Goal: Task Accomplishment & Management: Complete application form

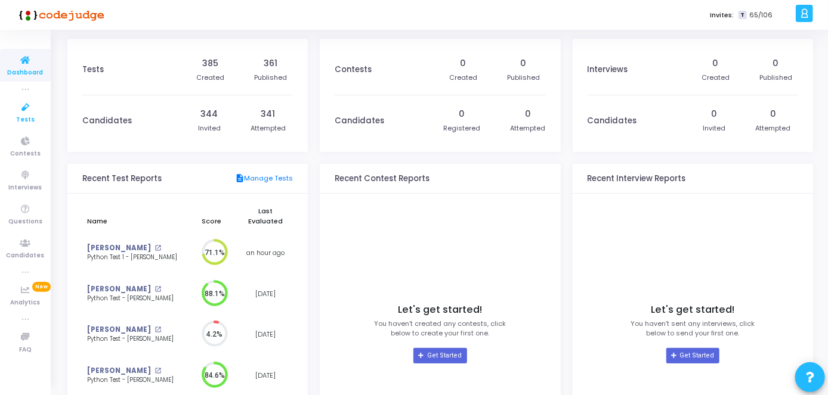
click at [27, 123] on span "Tests" at bounding box center [25, 120] width 18 height 10
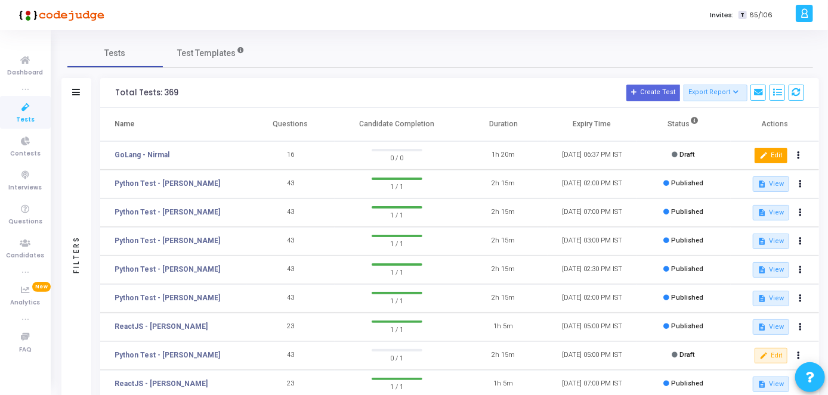
click at [780, 157] on button "edit Edit" at bounding box center [770, 156] width 33 height 16
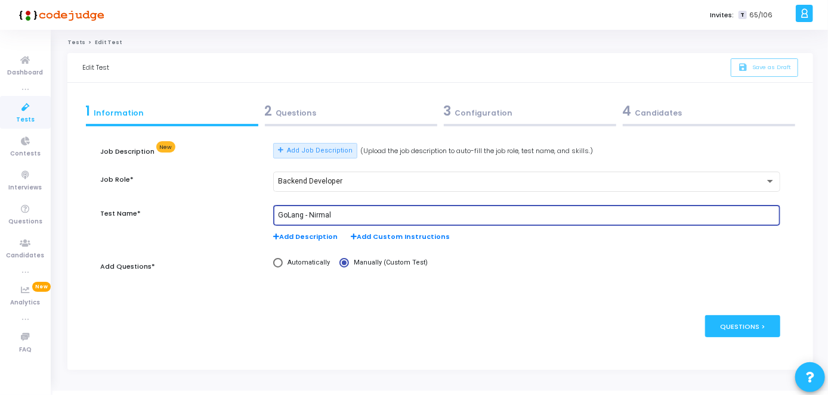
drag, startPoint x: 354, startPoint y: 213, endPoint x: 308, endPoint y: 212, distance: 46.0
click at [308, 212] on input "GoLang - Nirmal" at bounding box center [526, 216] width 497 height 8
paste input "[PERSON_NAME]"
type input "GoLang - [PERSON_NAME]"
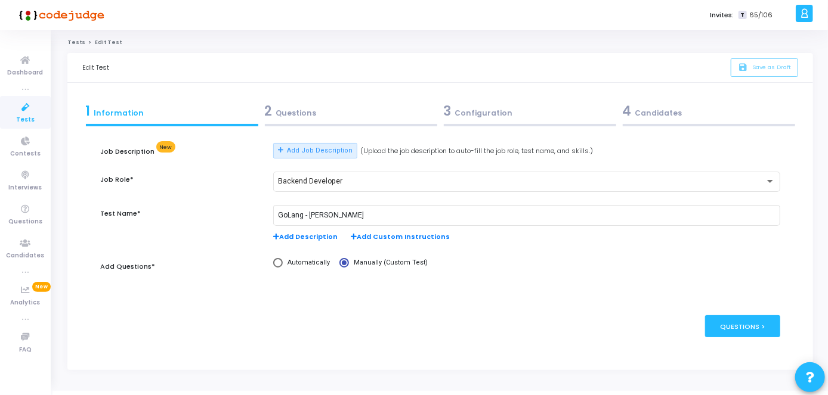
click at [336, 115] on div "2 Questions" at bounding box center [351, 111] width 172 height 20
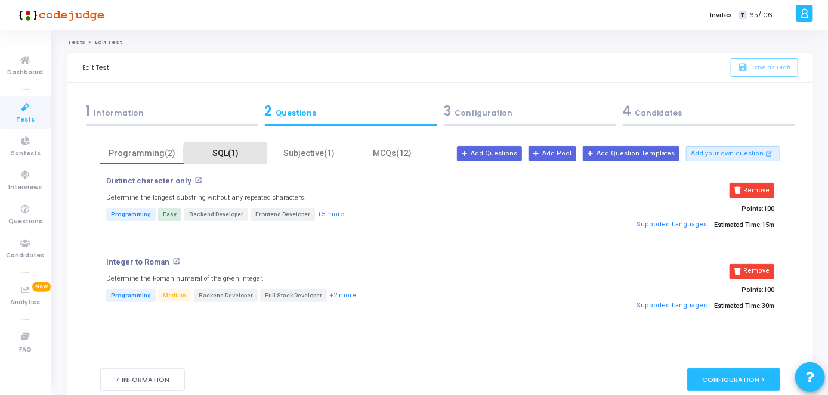
click at [243, 159] on div "SQL(1)" at bounding box center [225, 153] width 69 height 13
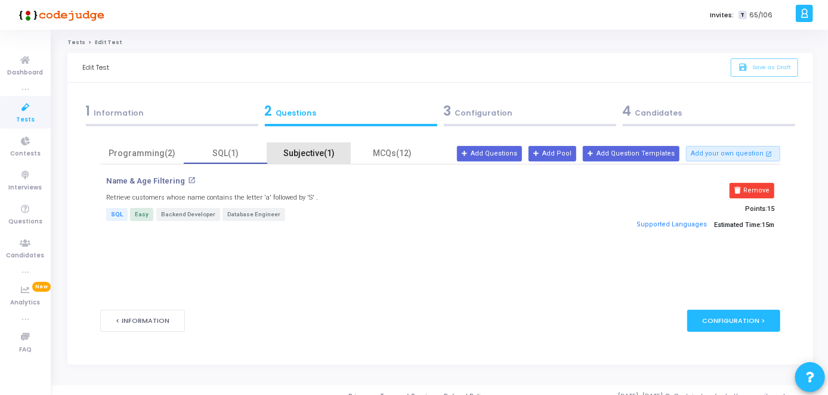
click at [299, 153] on div "Subjective(1)" at bounding box center [308, 153] width 69 height 13
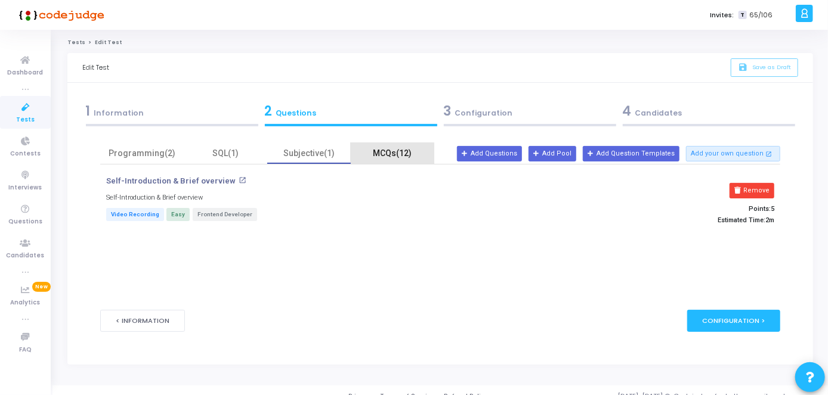
click at [376, 157] on div "MCQs(12)" at bounding box center [392, 153] width 69 height 13
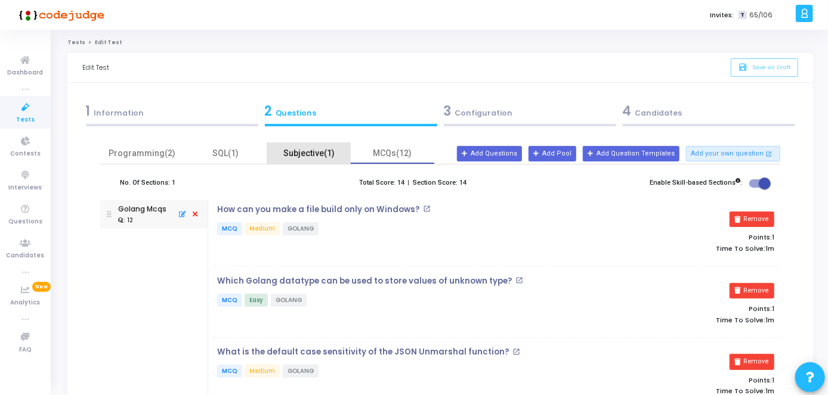
click at [308, 150] on div "Subjective(1)" at bounding box center [308, 153] width 69 height 13
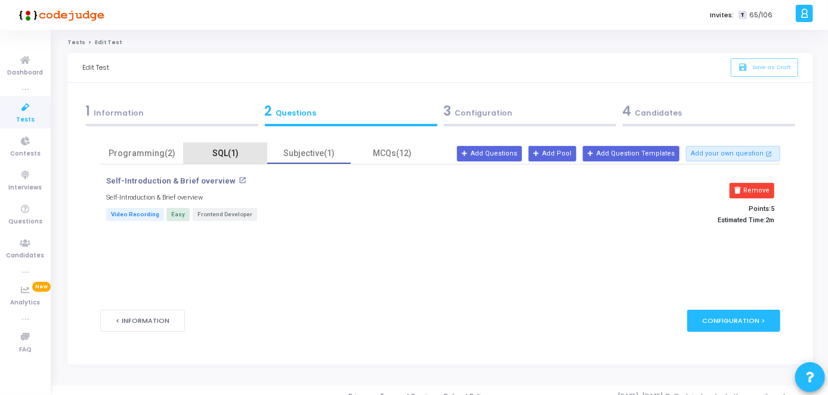
click at [236, 147] on div "SQL(1)" at bounding box center [225, 153] width 69 height 13
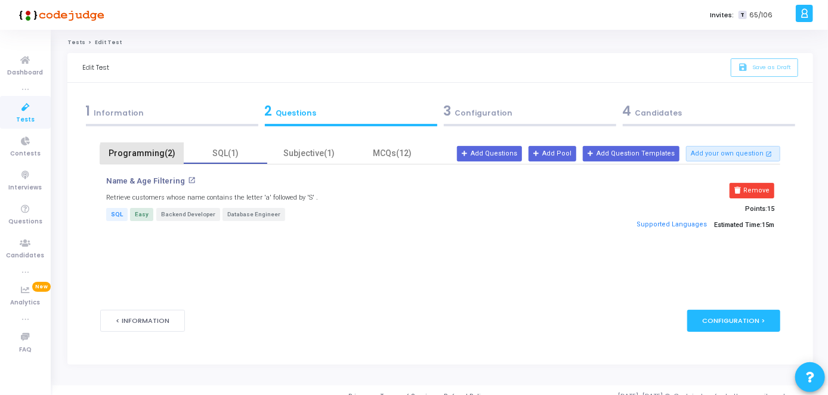
click at [148, 157] on div "Programming(2)" at bounding box center [141, 153] width 69 height 13
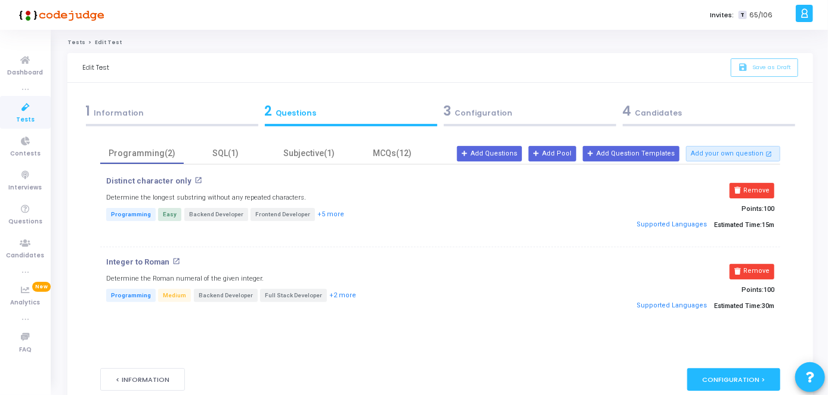
click at [656, 108] on div "4 Candidates" at bounding box center [709, 111] width 172 height 20
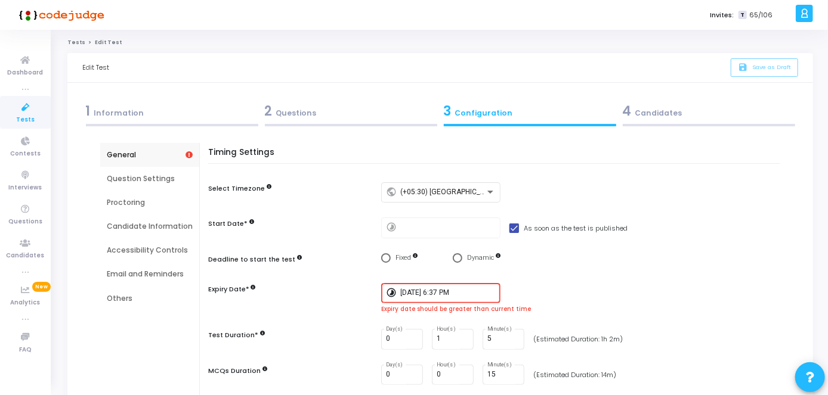
click at [511, 233] on label "As soon as the test is published" at bounding box center [568, 228] width 118 height 14
click at [513, 233] on input "As soon as the test is published" at bounding box center [513, 233] width 1 height 1
checkbox input "false"
type input "[DATE] 3:31 PM"
click at [469, 231] on input "[DATE] 3:31 PM" at bounding box center [447, 228] width 95 height 8
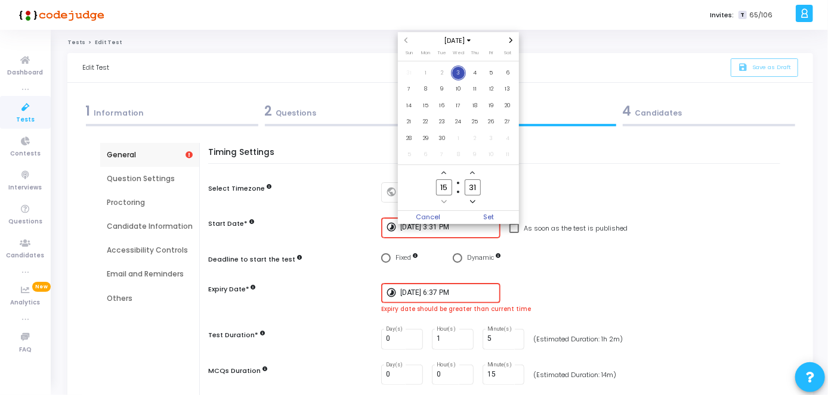
click at [456, 74] on span "3" at bounding box center [458, 73] width 15 height 15
click at [450, 191] on input "15" at bounding box center [444, 187] width 16 height 16
type input "1"
type input "22"
type input "16"
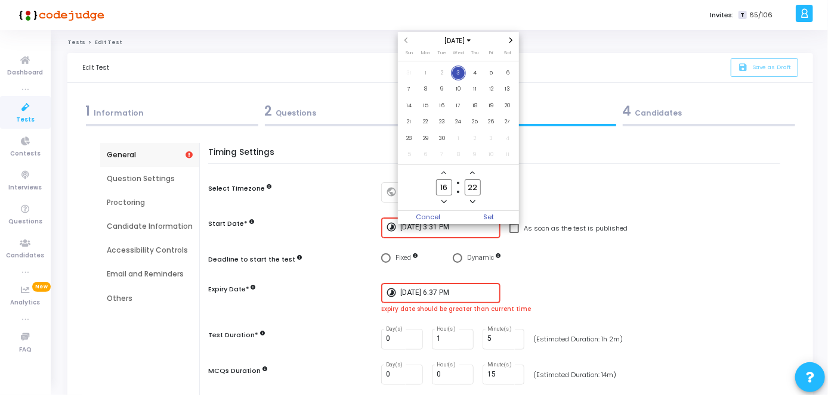
click at [477, 188] on input "22" at bounding box center [473, 187] width 16 height 16
type input "2"
type input "35"
click at [488, 216] on span "Set" at bounding box center [488, 217] width 61 height 13
type input "[DATE] 4:35 PM"
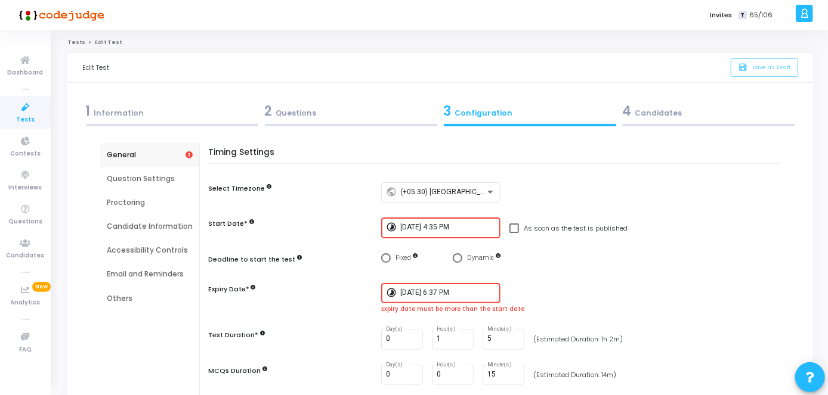
click at [451, 286] on div "[DATE] 6:37 PM" at bounding box center [447, 292] width 95 height 22
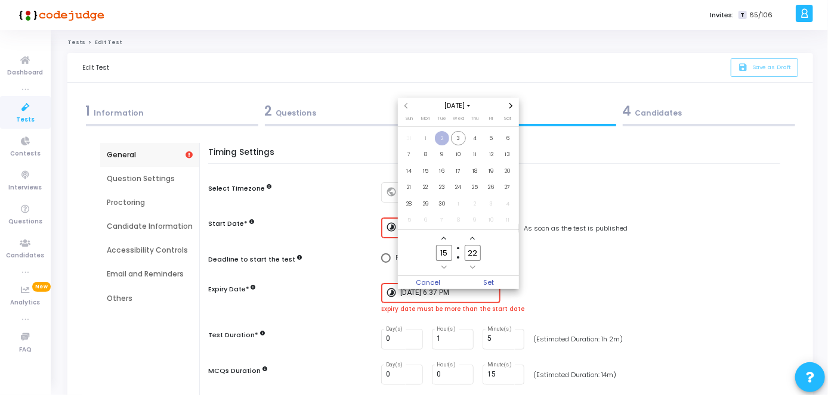
click at [449, 258] on input "15" at bounding box center [444, 253] width 16 height 16
type input "19"
click at [479, 251] on input "22" at bounding box center [473, 253] width 16 height 16
type input "2"
type input "15"
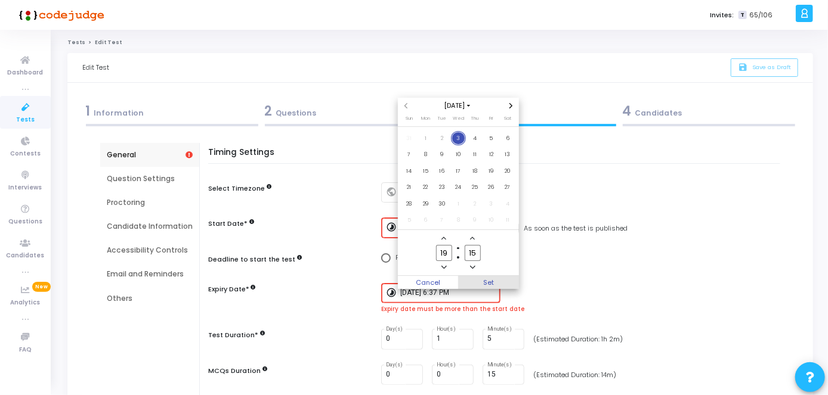
click at [501, 284] on span "Set" at bounding box center [488, 282] width 61 height 13
type input "[DATE] 7:15 PM"
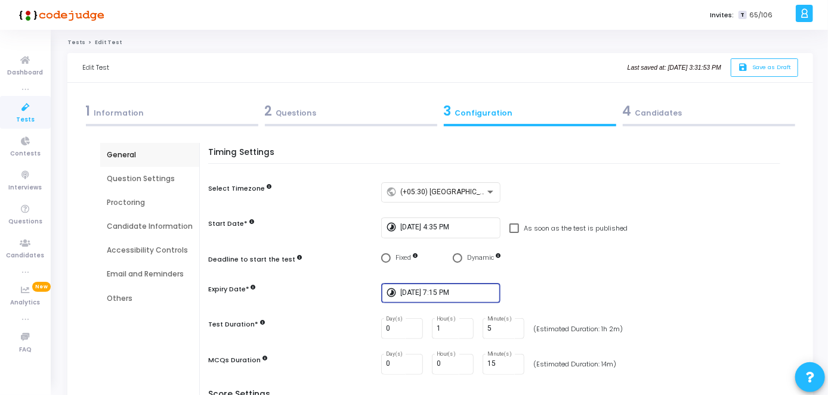
click at [441, 297] on input "[DATE] 7:15 PM" at bounding box center [447, 293] width 95 height 8
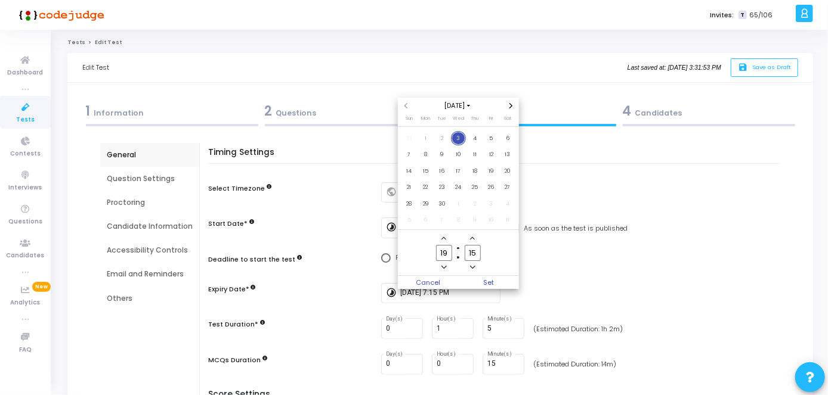
click at [450, 251] on input "19" at bounding box center [444, 253] width 16 height 16
type input "18"
click at [475, 254] on input "15" at bounding box center [473, 253] width 16 height 16
type input "1"
type input "25"
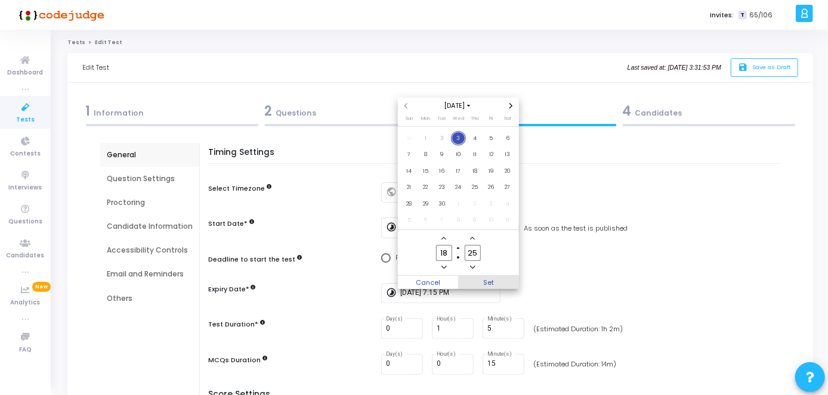
click at [479, 284] on span "Set" at bounding box center [488, 282] width 61 height 13
type input "[DATE] 6:25 PM"
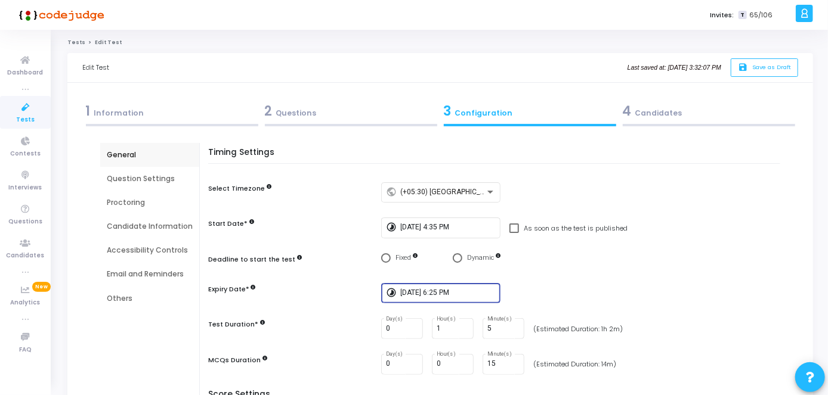
click at [667, 122] on div "4 Candidates" at bounding box center [708, 114] width 179 height 32
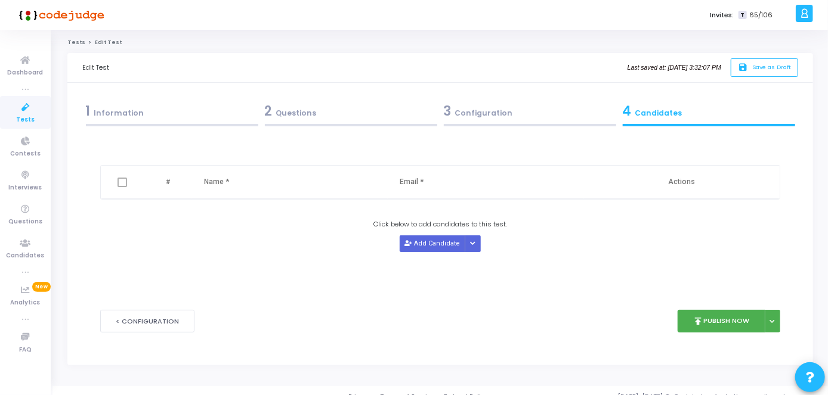
click at [418, 251] on div "Delete # Name * Email * Actions Click below to add candidates to this test. Add…" at bounding box center [440, 217] width 680 height 149
click at [413, 245] on button "Add Candidate" at bounding box center [433, 244] width 66 height 16
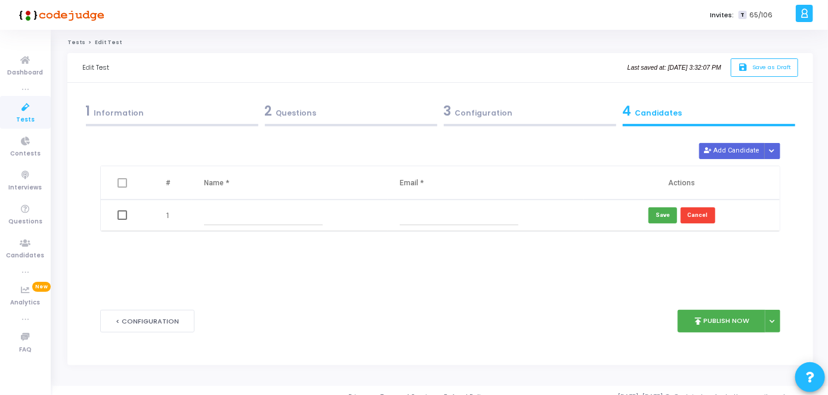
click at [296, 222] on input "text" at bounding box center [263, 216] width 119 height 20
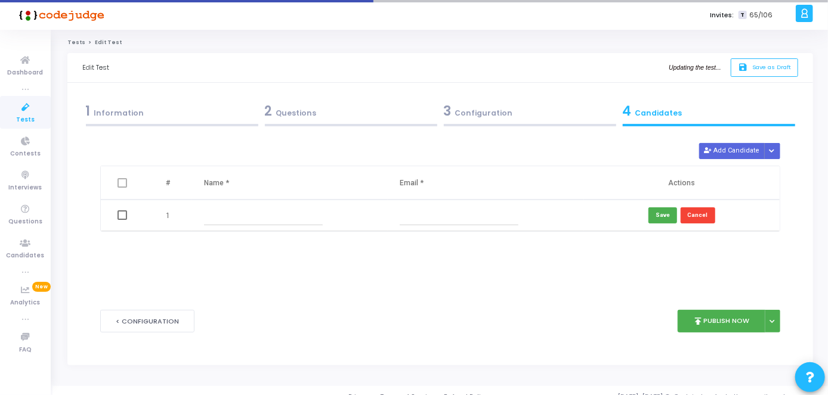
paste input "[PERSON_NAME]"
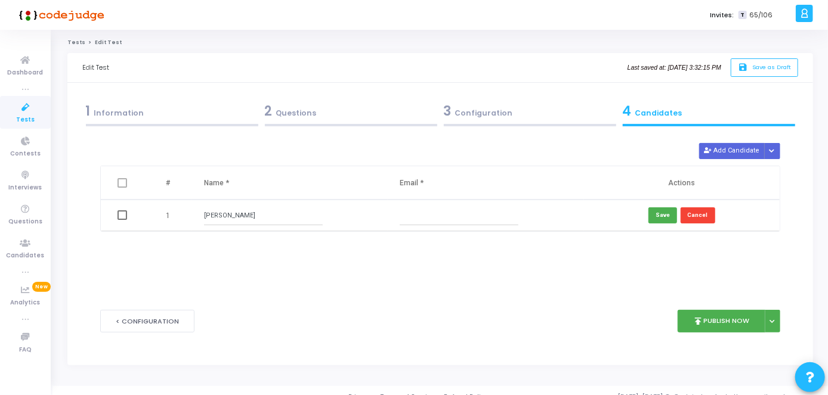
type input "[PERSON_NAME]"
click at [414, 219] on input "text" at bounding box center [459, 216] width 119 height 20
paste input "[EMAIL_ADDRESS][DOMAIN_NAME]"
type input "[EMAIL_ADDRESS][DOMAIN_NAME]"
click at [748, 71] on icon "save" at bounding box center [744, 68] width 13 height 10
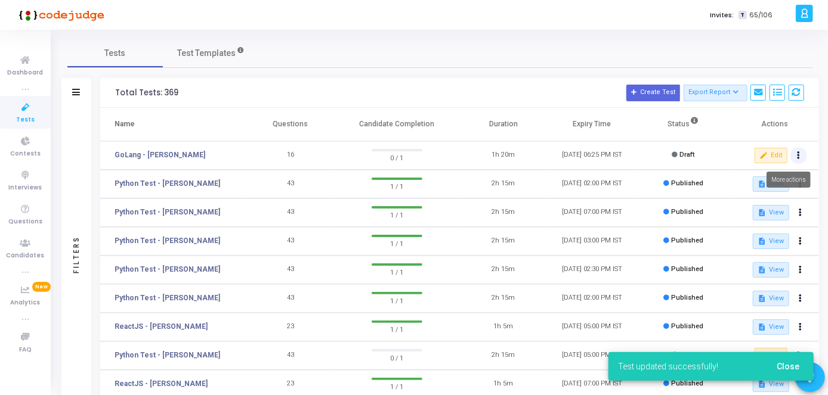
click at [801, 157] on button at bounding box center [798, 155] width 17 height 17
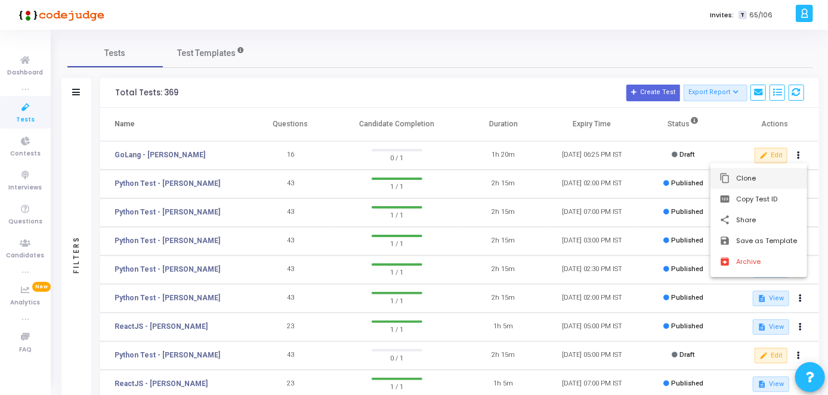
click at [733, 185] on button "content_copy Clone" at bounding box center [758, 178] width 97 height 21
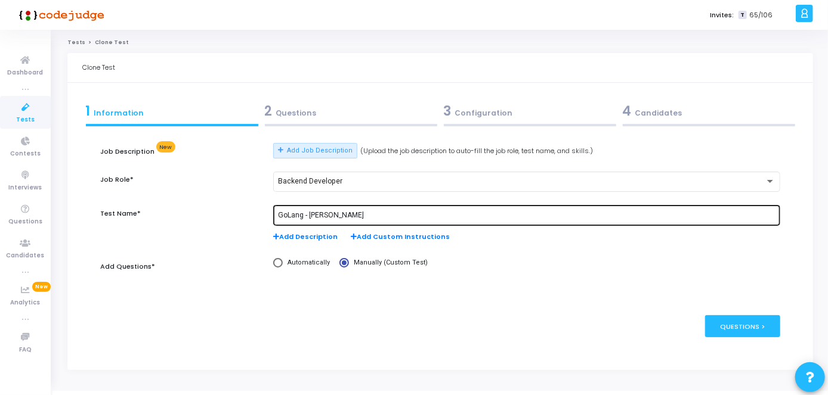
click at [369, 219] on div "GoLang - [PERSON_NAME]" at bounding box center [526, 215] width 497 height 22
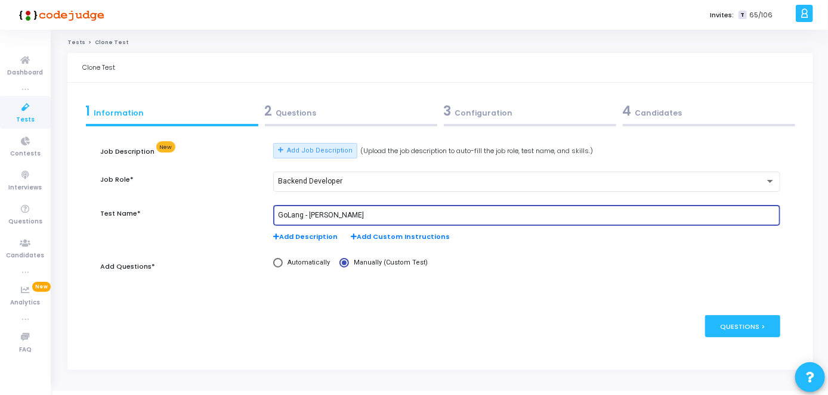
drag, startPoint x: 364, startPoint y: 213, endPoint x: 310, endPoint y: 209, distance: 54.4
click at [310, 209] on div "GoLang - [PERSON_NAME]" at bounding box center [526, 215] width 497 height 22
paste input "[PERSON_NAME] V"
type input "GoLang - [PERSON_NAME] V"
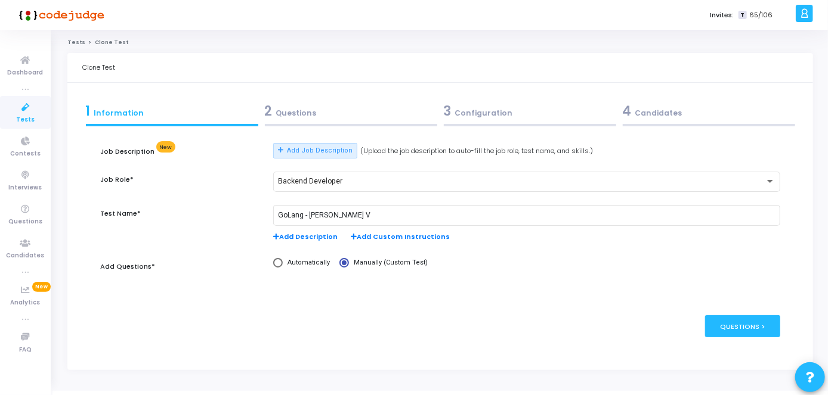
click at [657, 114] on div "4 Candidates" at bounding box center [709, 111] width 172 height 20
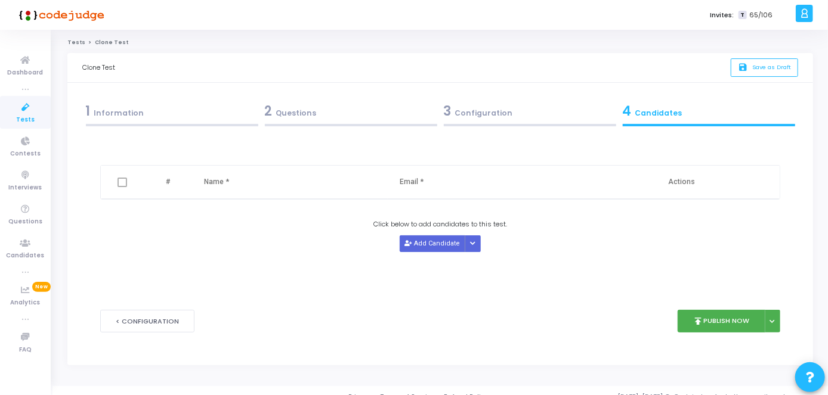
click at [490, 117] on div "3 Configuration" at bounding box center [530, 111] width 172 height 20
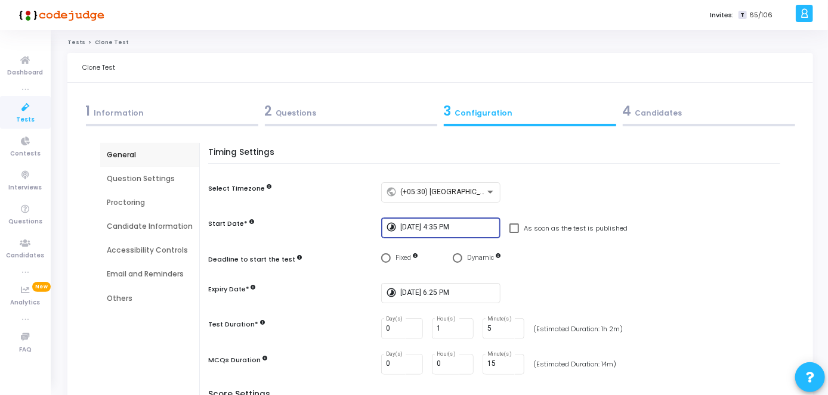
click at [463, 229] on input "[DATE] 4:35 PM" at bounding box center [447, 228] width 95 height 8
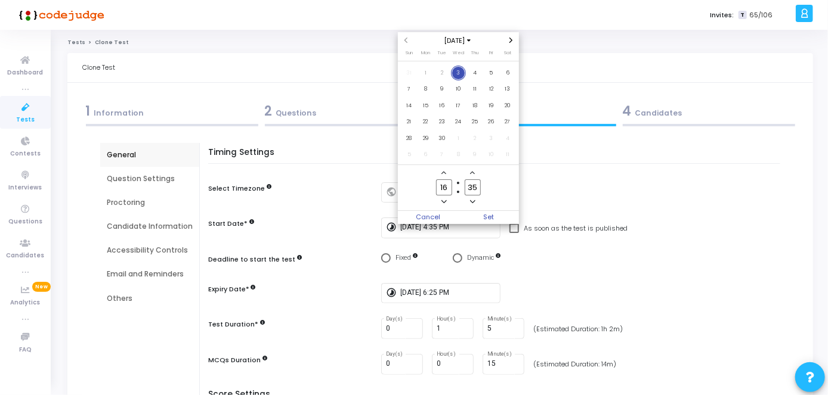
click at [451, 186] on input "16" at bounding box center [444, 187] width 16 height 16
type input "17"
click at [475, 187] on input "35" at bounding box center [473, 187] width 16 height 16
type input "3"
type input "05"
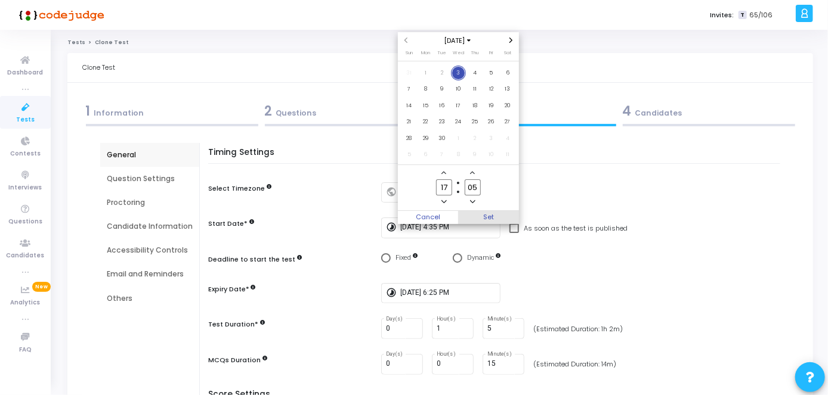
click at [483, 215] on span "Set" at bounding box center [488, 217] width 61 height 13
type input "[DATE] 5:05 PM"
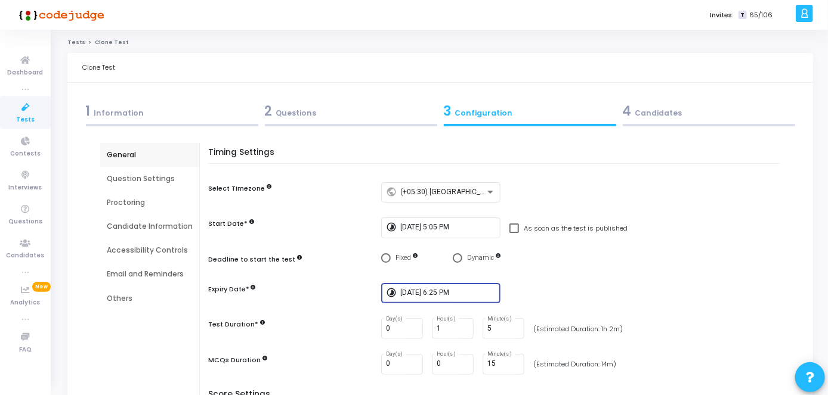
click at [436, 297] on input "[DATE] 6:25 PM" at bounding box center [447, 293] width 95 height 8
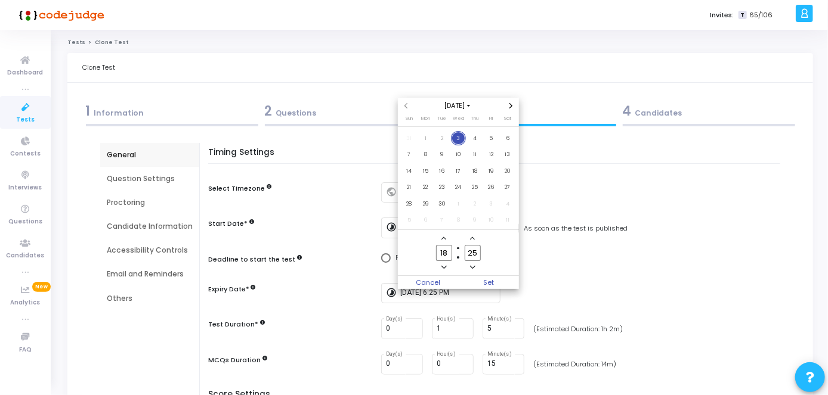
click at [448, 258] on input "18" at bounding box center [444, 253] width 16 height 16
click at [478, 254] on input "25" at bounding box center [473, 253] width 16 height 16
type input "2"
type input "55"
click at [487, 282] on span "Set" at bounding box center [488, 282] width 61 height 13
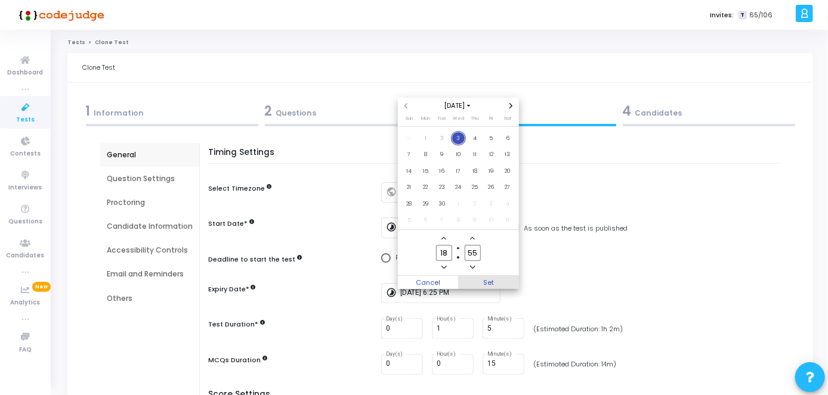
type input "[DATE] 6:55 PM"
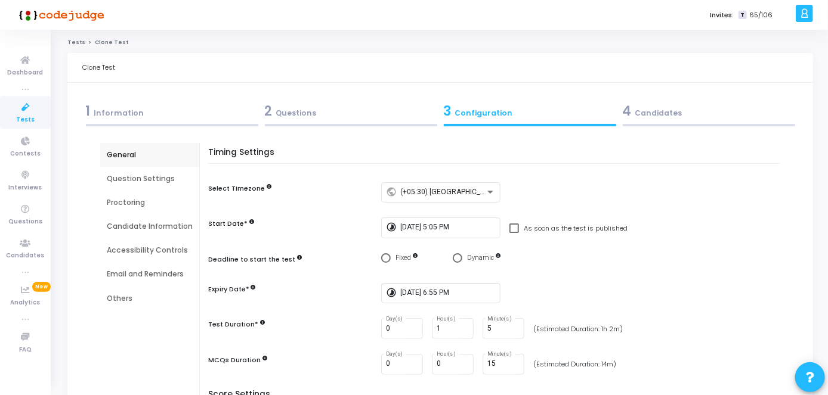
click at [640, 106] on div "4 Candidates" at bounding box center [709, 111] width 172 height 20
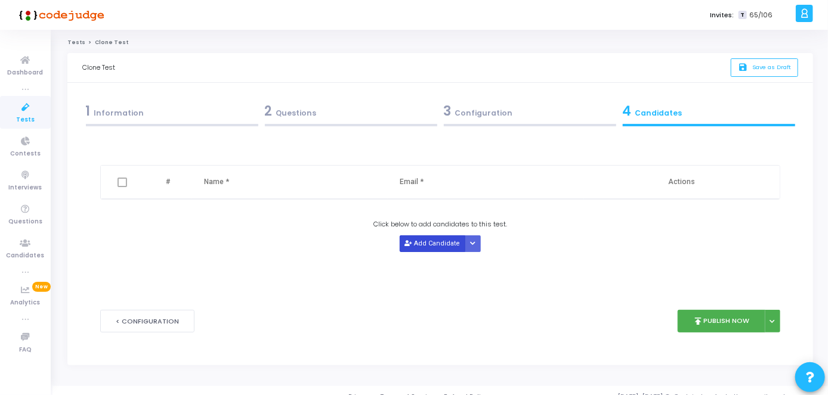
click at [414, 240] on button "Add Candidate" at bounding box center [433, 244] width 66 height 16
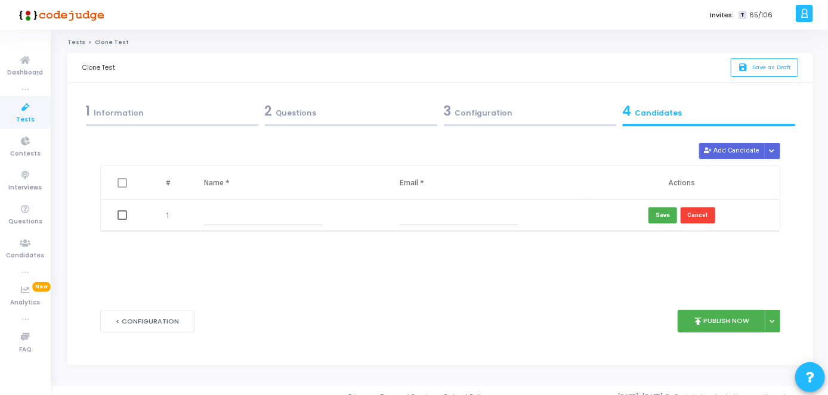
click at [258, 216] on input "text" at bounding box center [263, 216] width 119 height 20
paste input "[PERSON_NAME] V"
type input "[PERSON_NAME] V"
click at [432, 213] on input "text" at bounding box center [459, 216] width 119 height 20
paste input "[EMAIL_ADDRESS][DOMAIN_NAME]"
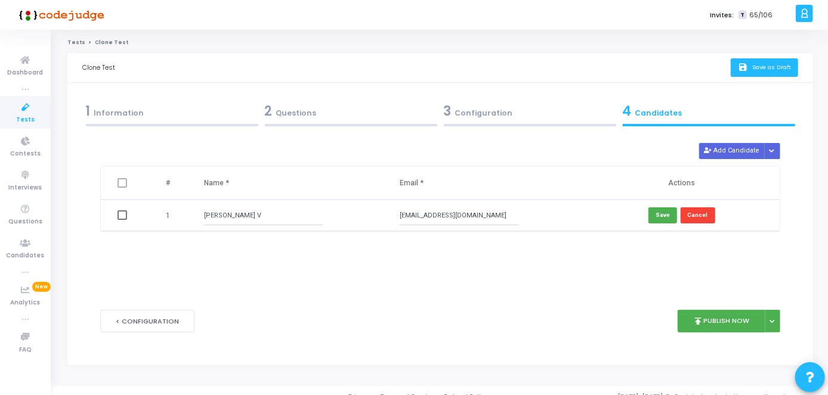
type input "[EMAIL_ADDRESS][DOMAIN_NAME]"
click at [761, 64] on span "Save as Draft" at bounding box center [771, 67] width 39 height 8
